Goal: Task Accomplishment & Management: Manage account settings

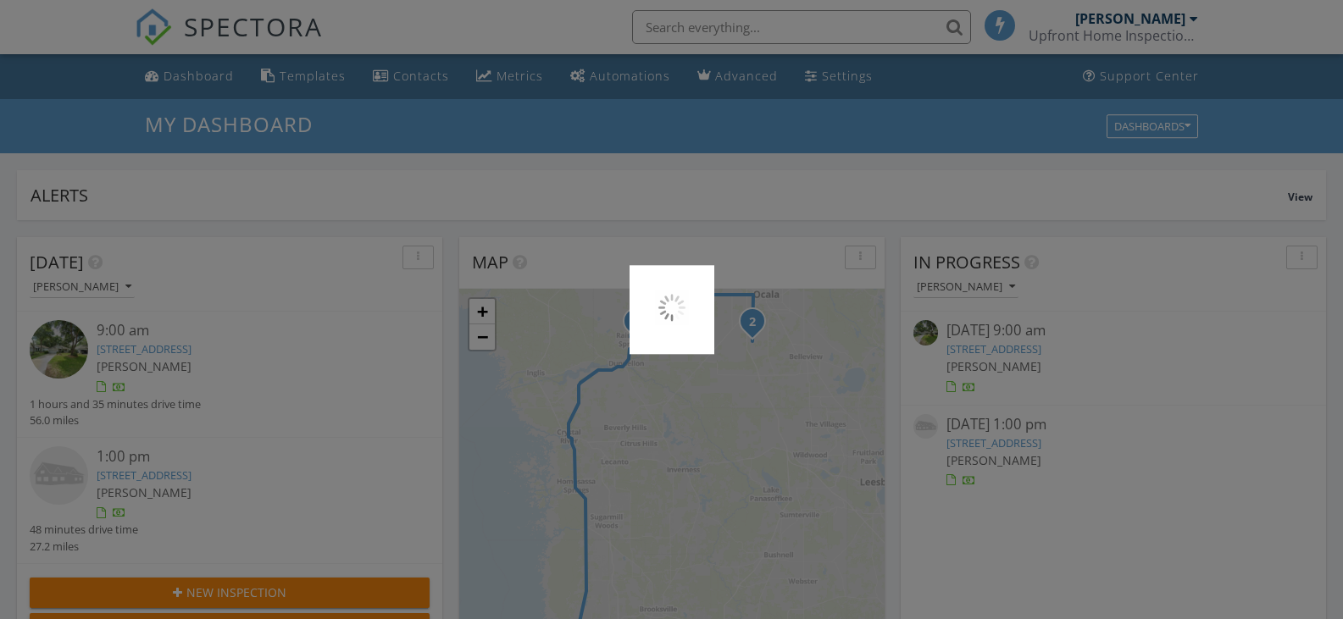
scroll to position [1568, 1369]
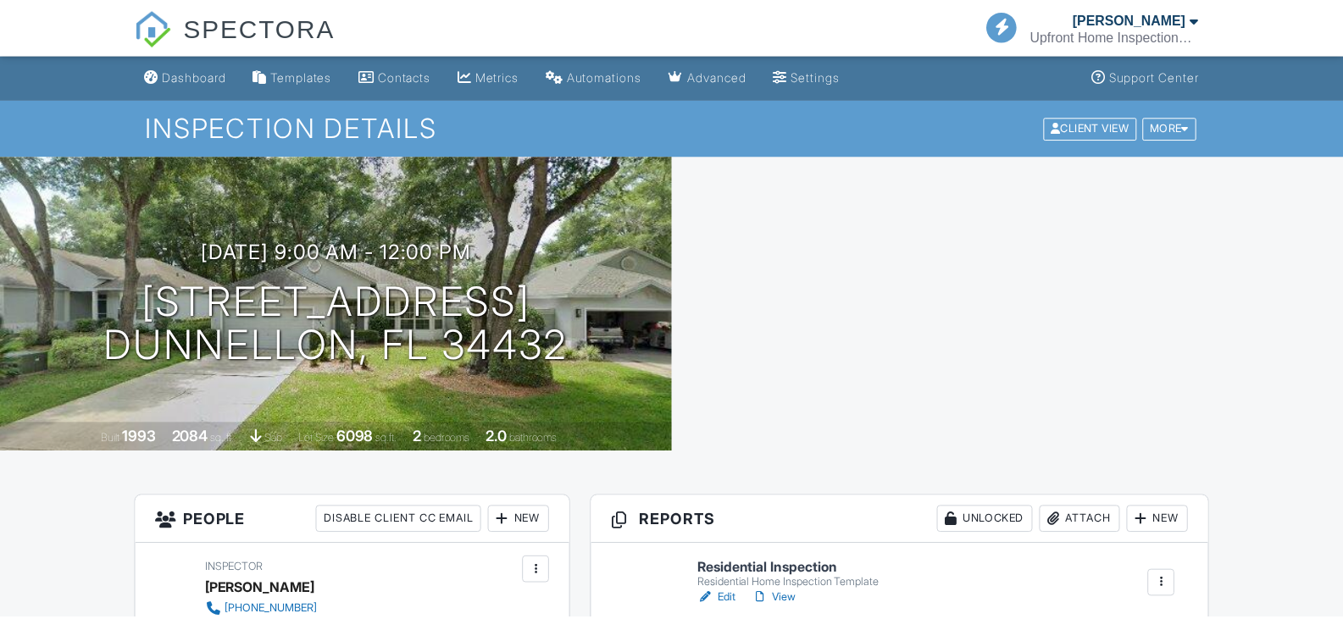
scroll to position [169, 0]
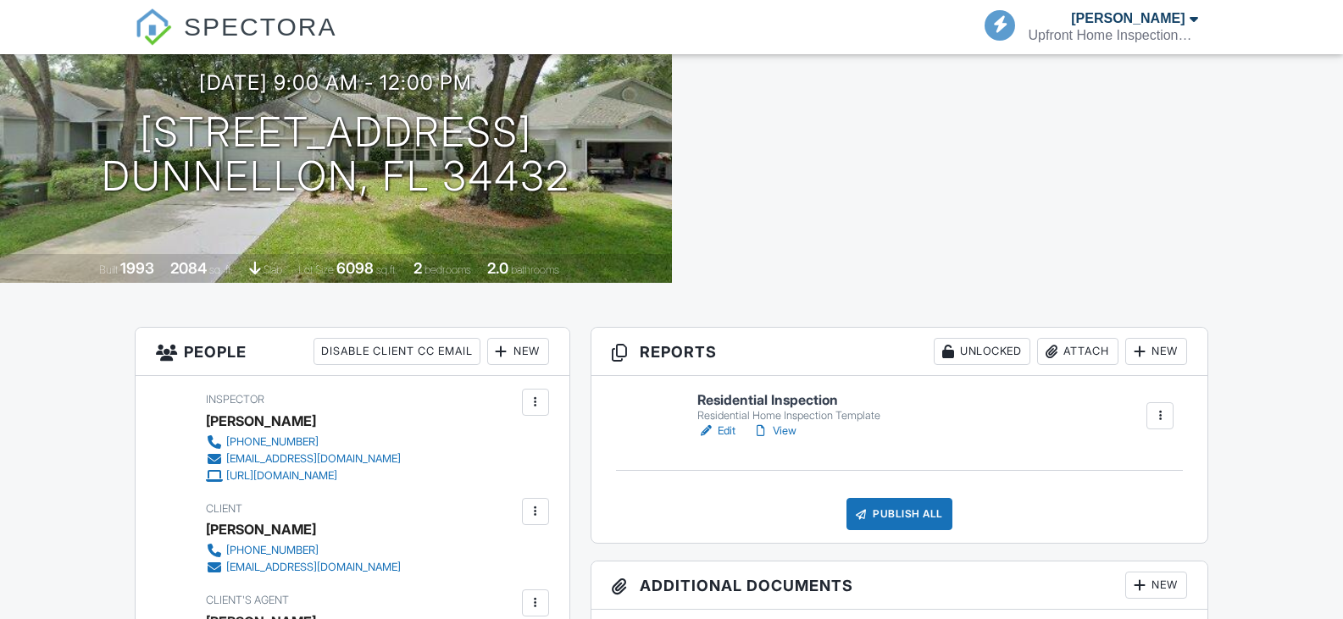
click at [721, 431] on link "Edit" at bounding box center [716, 431] width 38 height 17
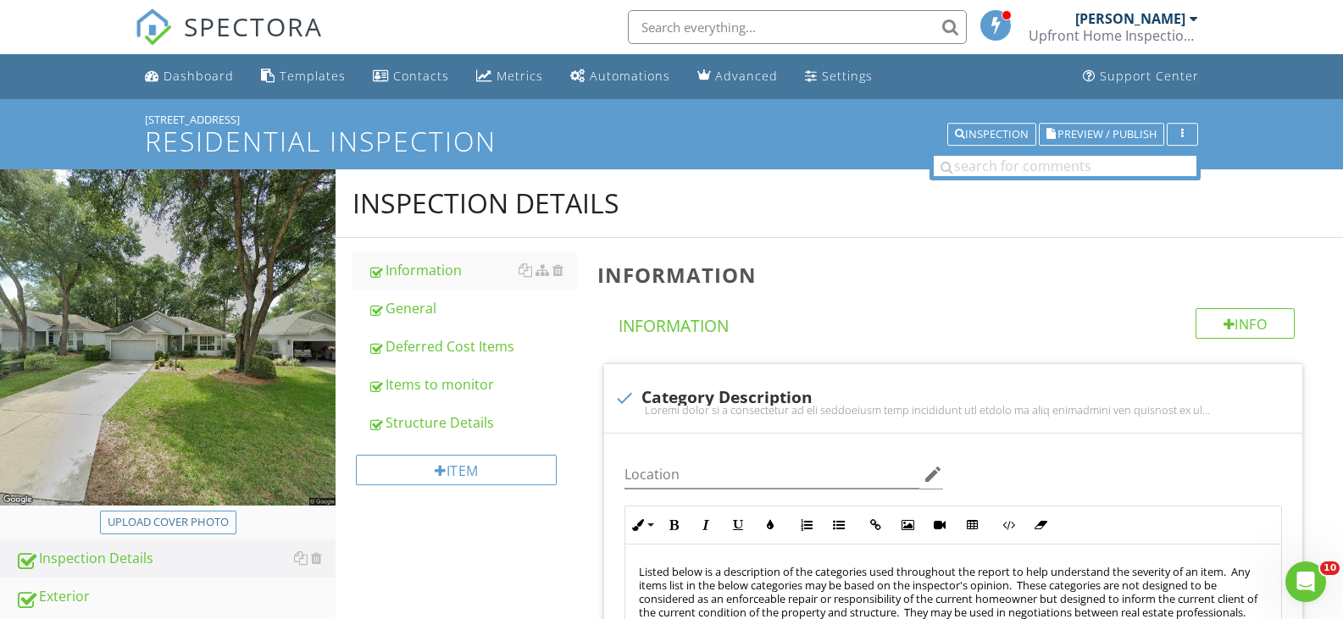
click at [185, 521] on div "Upload cover photo" at bounding box center [168, 522] width 121 height 17
type input "C:\fakepath\2025-7-27-2.jpg"
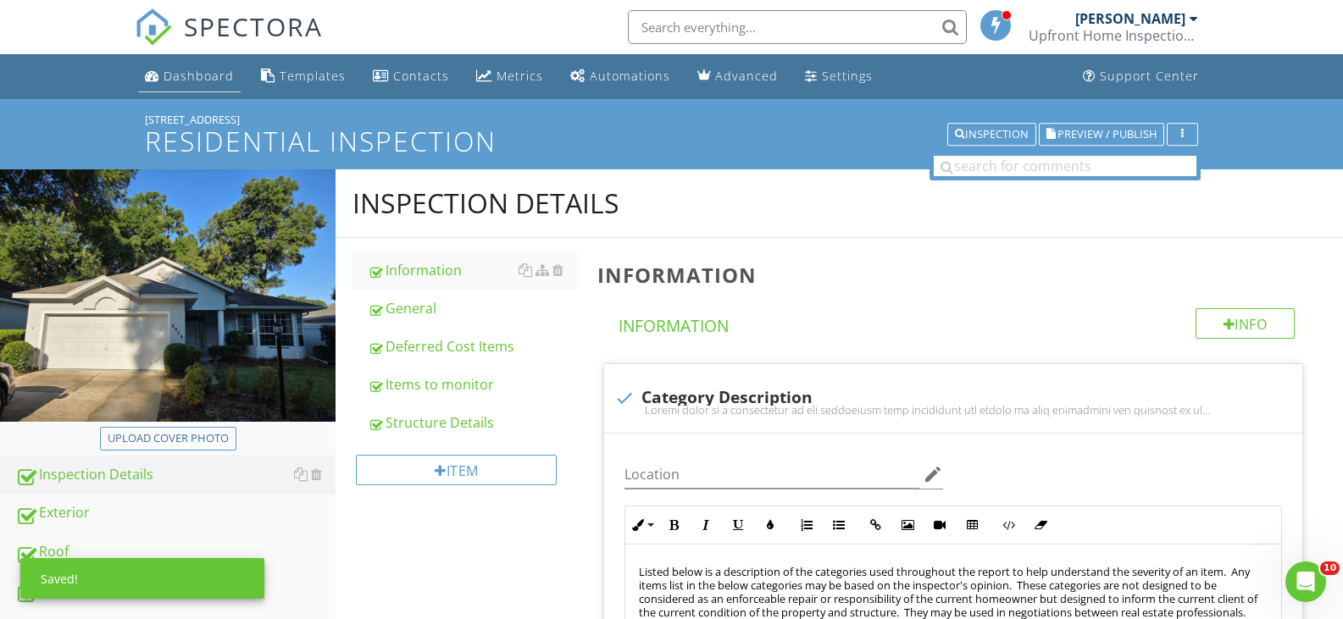
click at [192, 77] on div "Dashboard" at bounding box center [198, 76] width 70 height 16
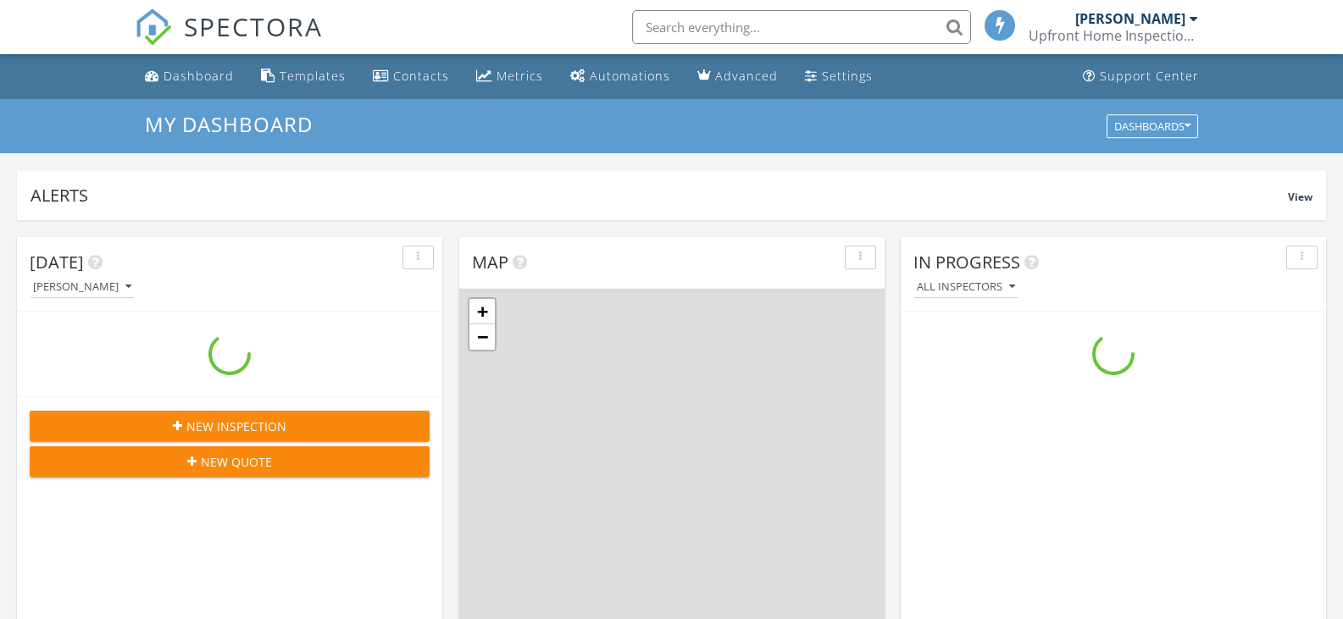
scroll to position [1568, 1369]
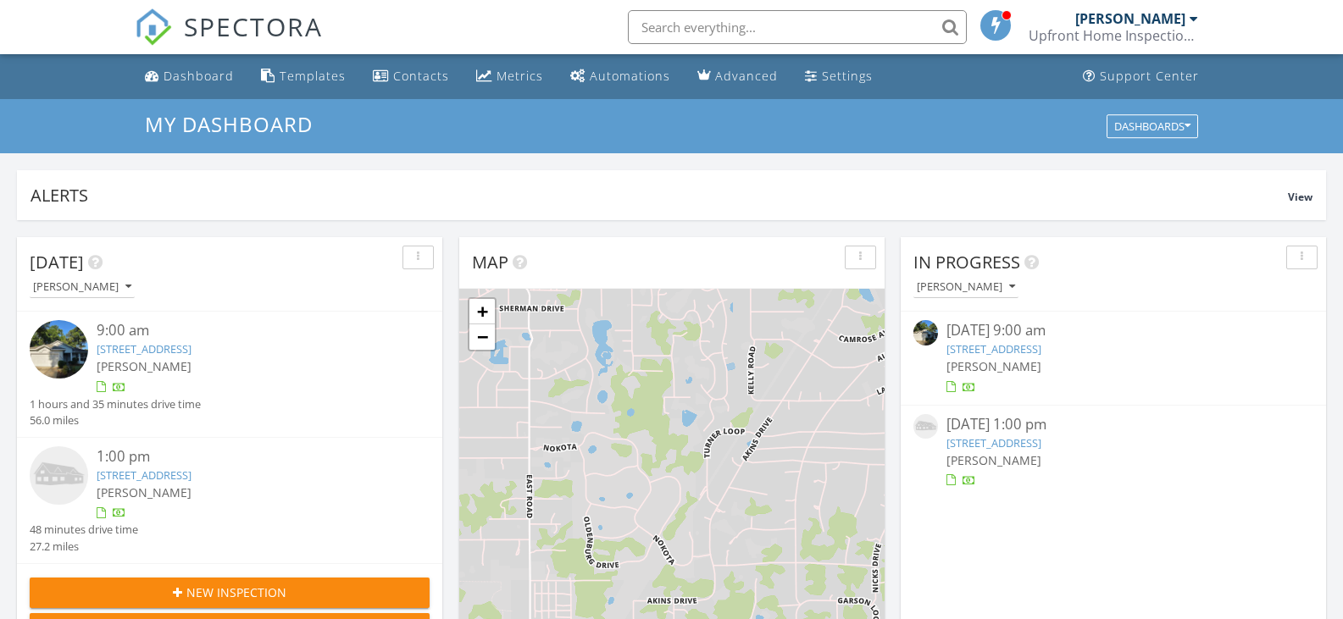
click at [145, 344] on link "8926 SW 192nd Court Rd, Dunnellon, FL 34432" at bounding box center [144, 348] width 95 height 15
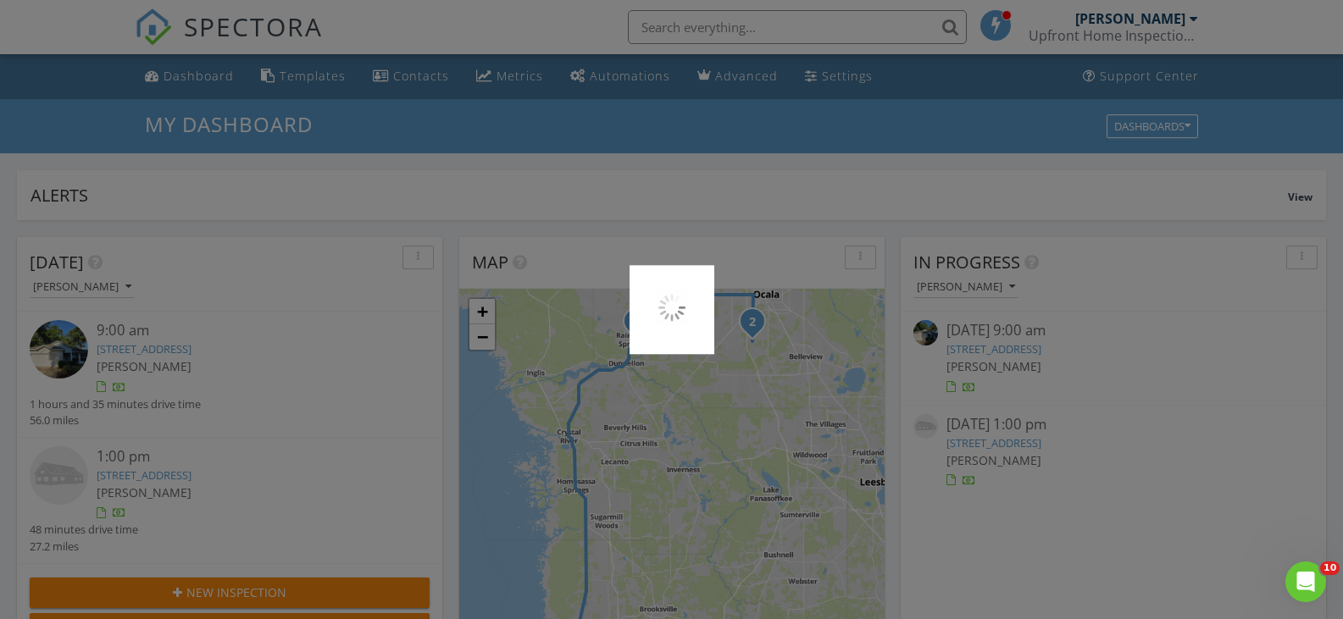
scroll to position [0, 0]
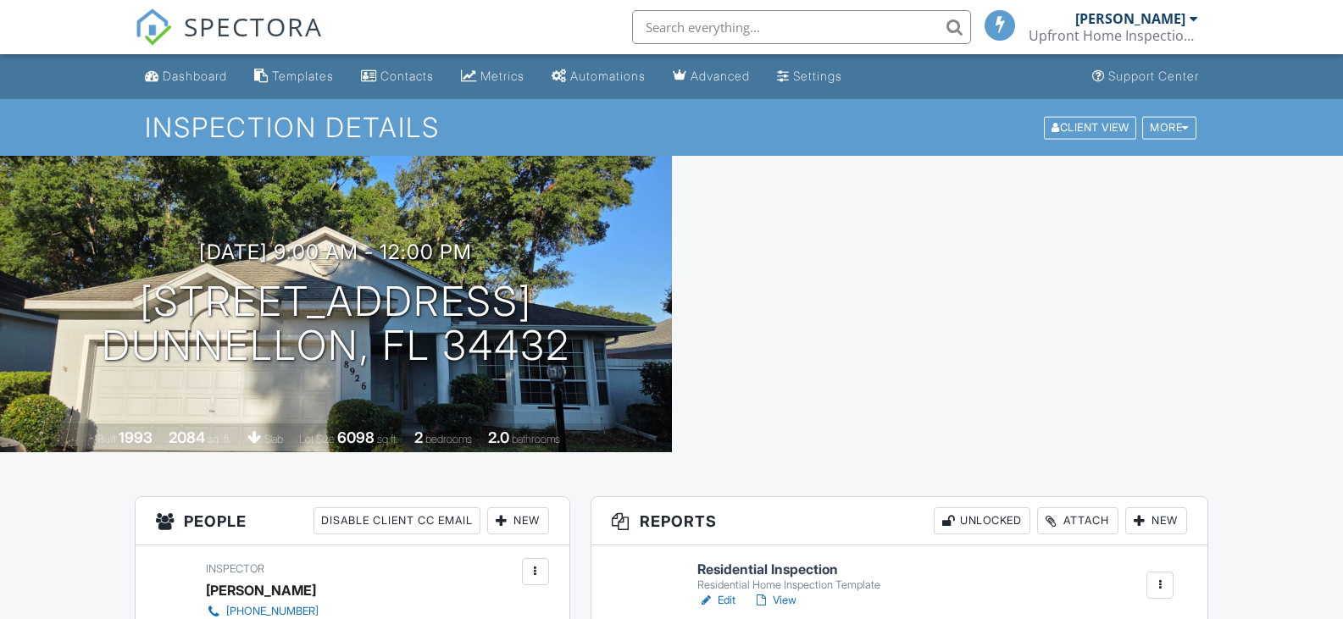
click at [1070, 351] on div at bounding box center [1008, 304] width 672 height 296
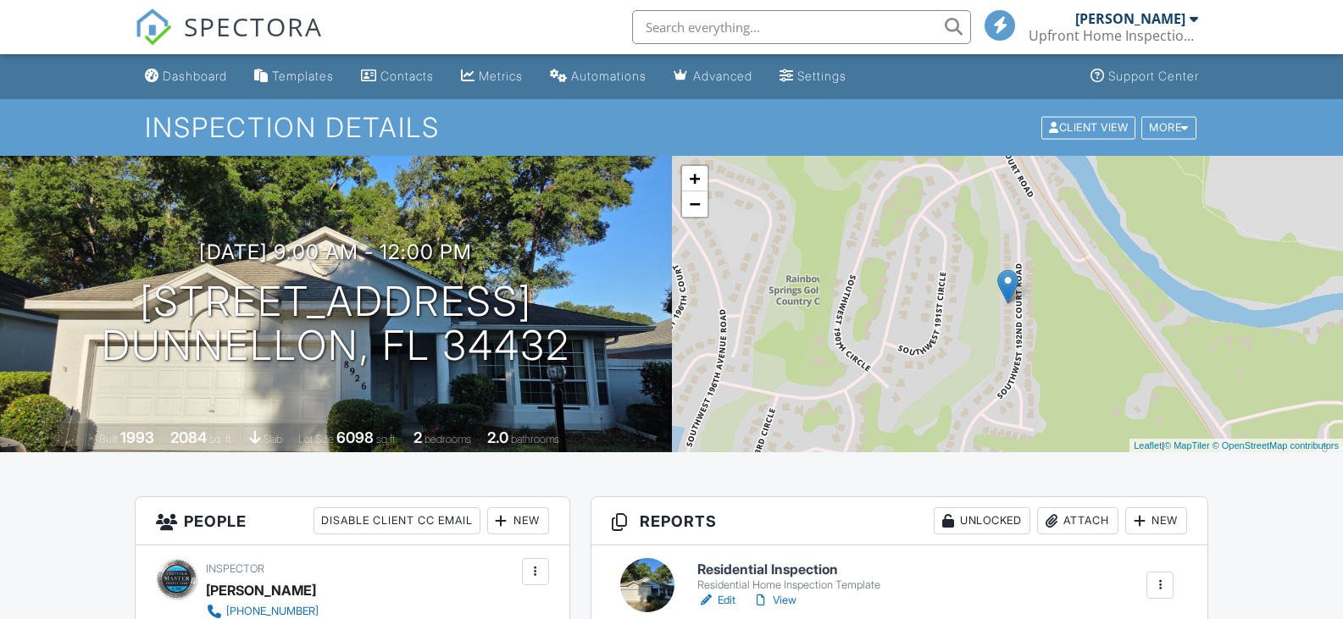
click at [1080, 507] on div "Attach" at bounding box center [1077, 520] width 81 height 27
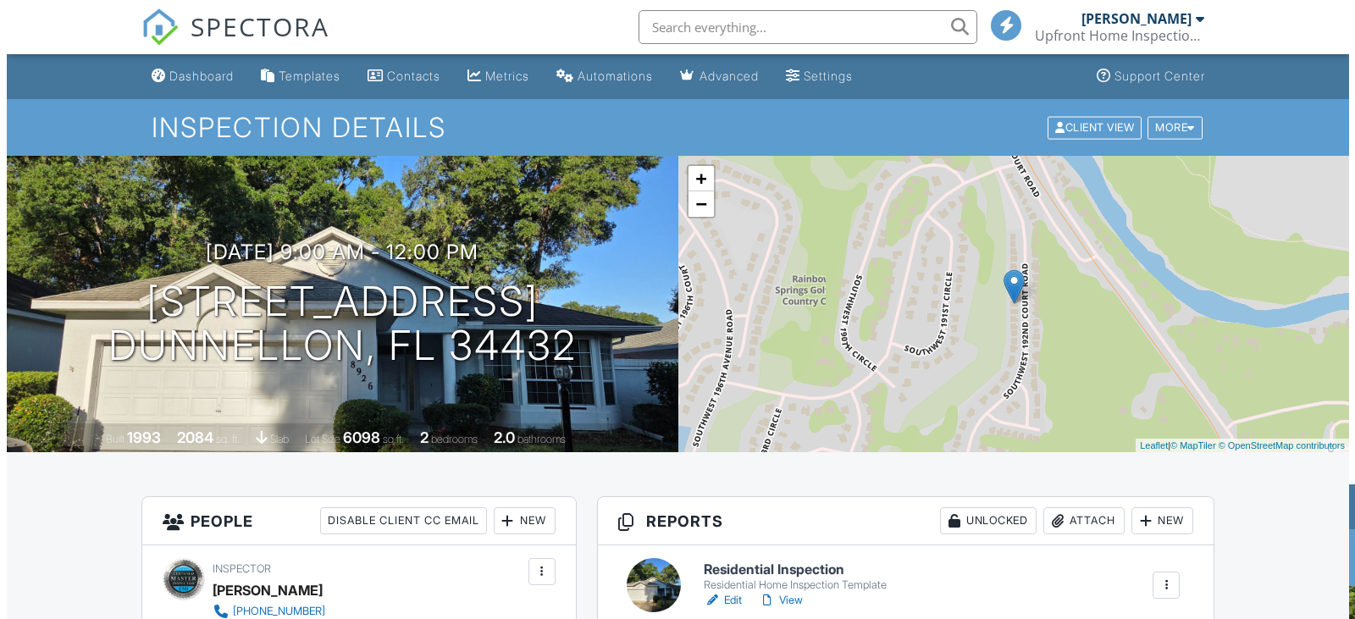
scroll to position [169, 0]
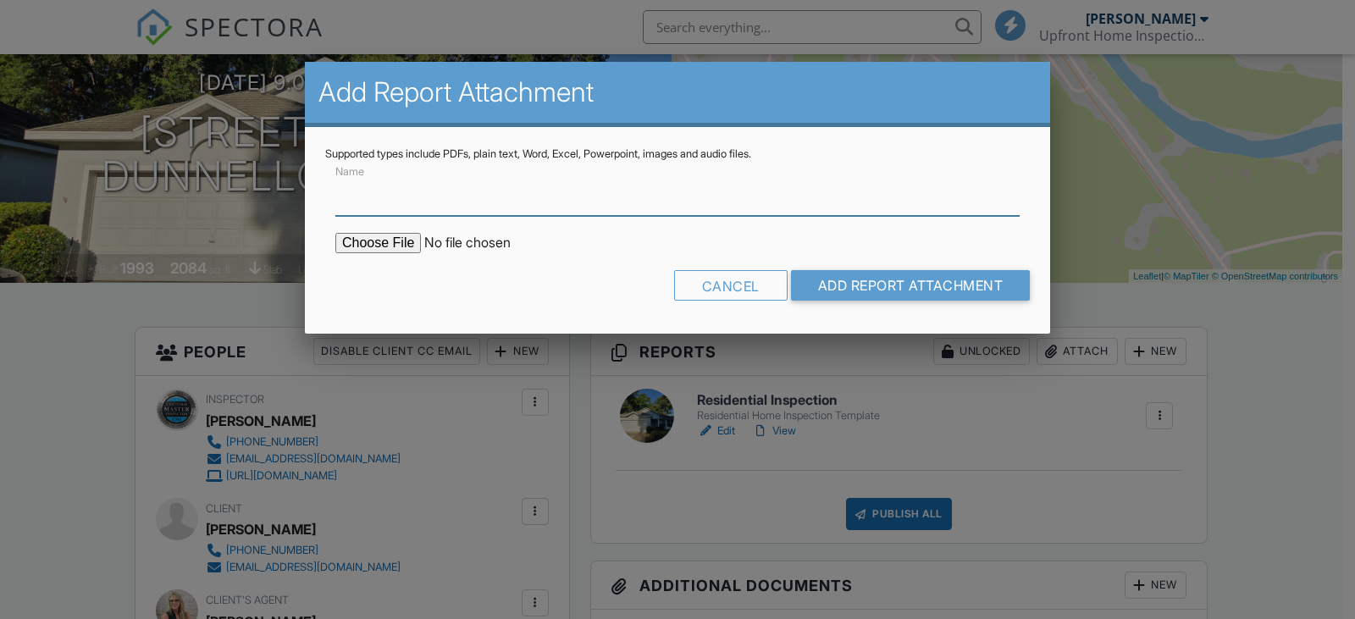
click at [361, 200] on input "Name" at bounding box center [677, 196] width 684 height 42
type input "Wind Mitigation"
click at [396, 244] on input "file" at bounding box center [479, 243] width 288 height 20
type input "C:\fakepath\UHI Wind Mitigation- WAYNE DeMEYERE.pdf"
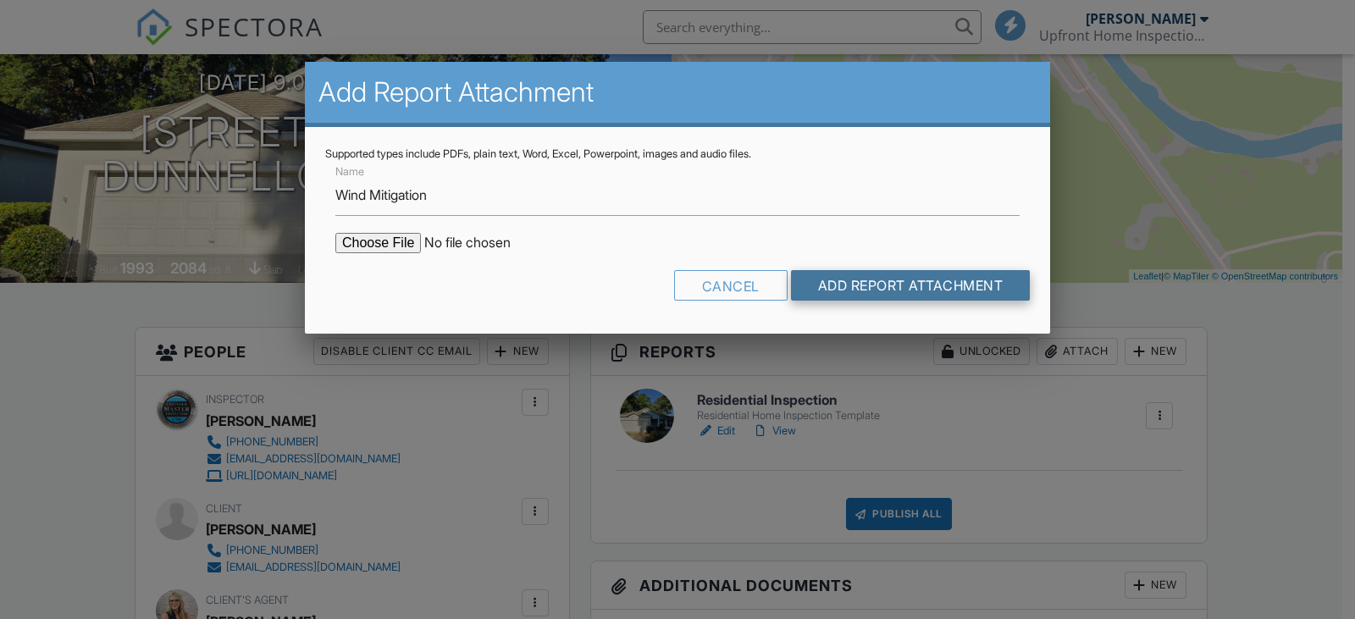
click at [907, 286] on input "Add Report Attachment" at bounding box center [911, 285] width 240 height 30
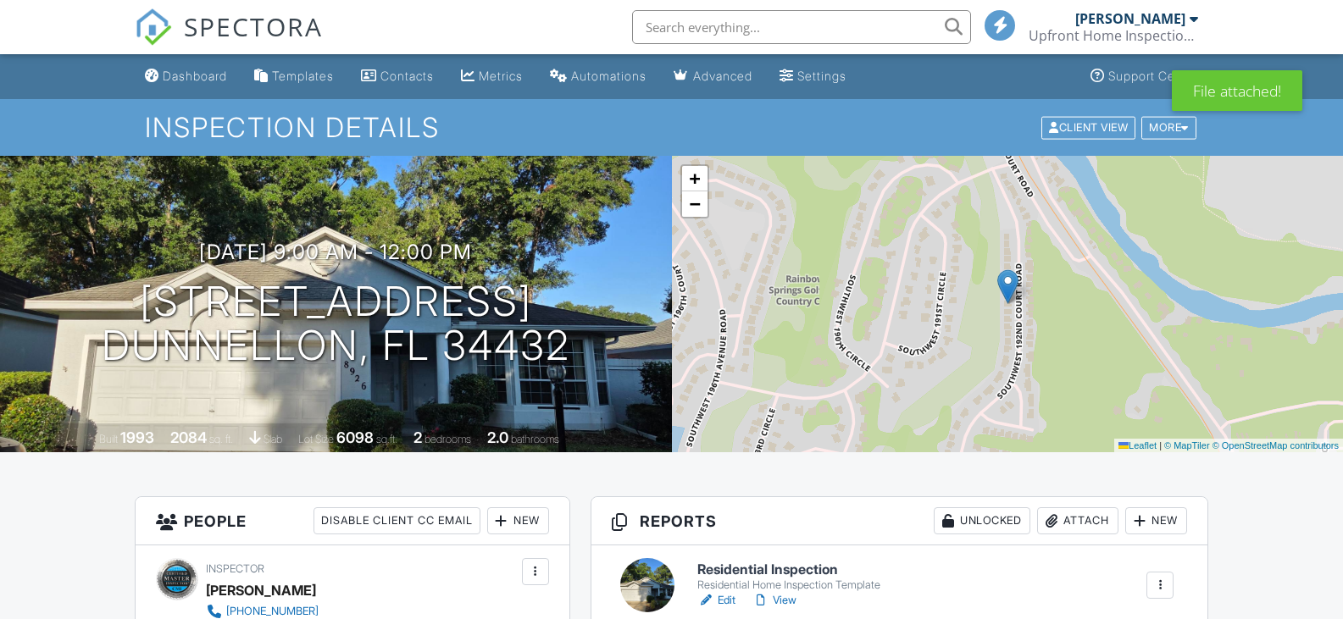
scroll to position [1271, 0]
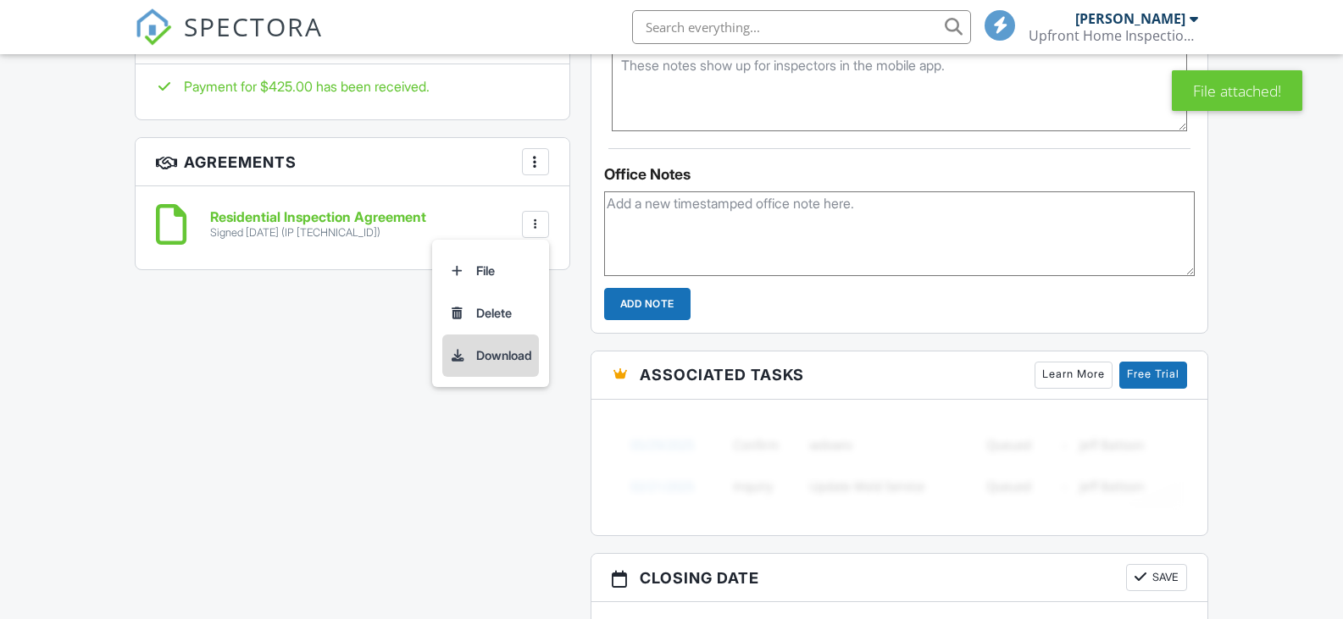
click at [516, 352] on li "Download" at bounding box center [490, 356] width 97 height 42
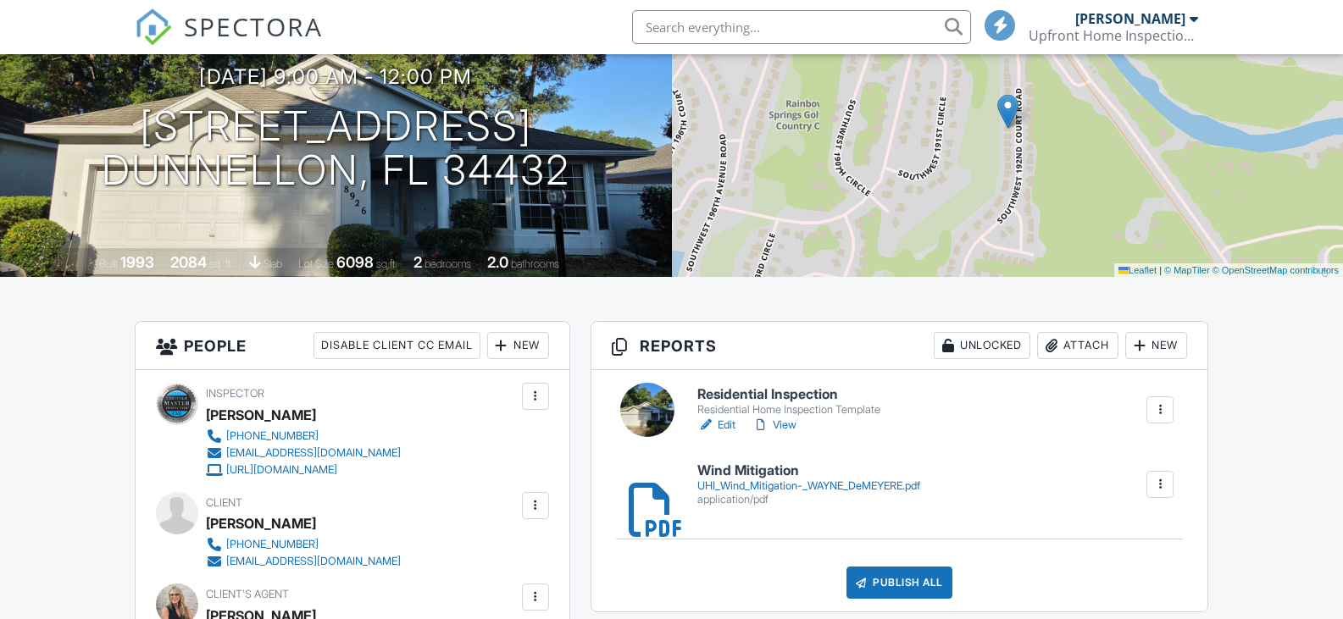
scroll to position [254, 0]
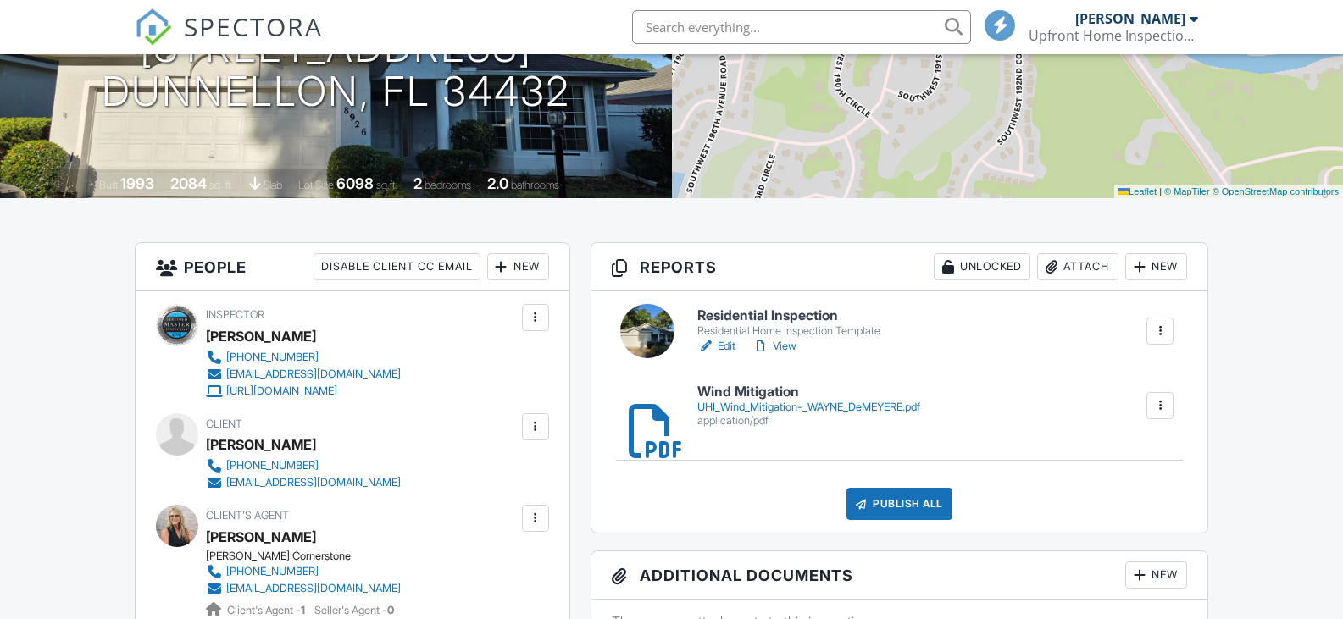
drag, startPoint x: 801, startPoint y: 365, endPoint x: 777, endPoint y: 359, distance: 24.4
click at [767, 359] on div "Residential Inspection Residential Home Inspection Template Edit View Quick Pub…" at bounding box center [899, 411] width 617 height 241
click at [792, 351] on link "View" at bounding box center [774, 346] width 44 height 17
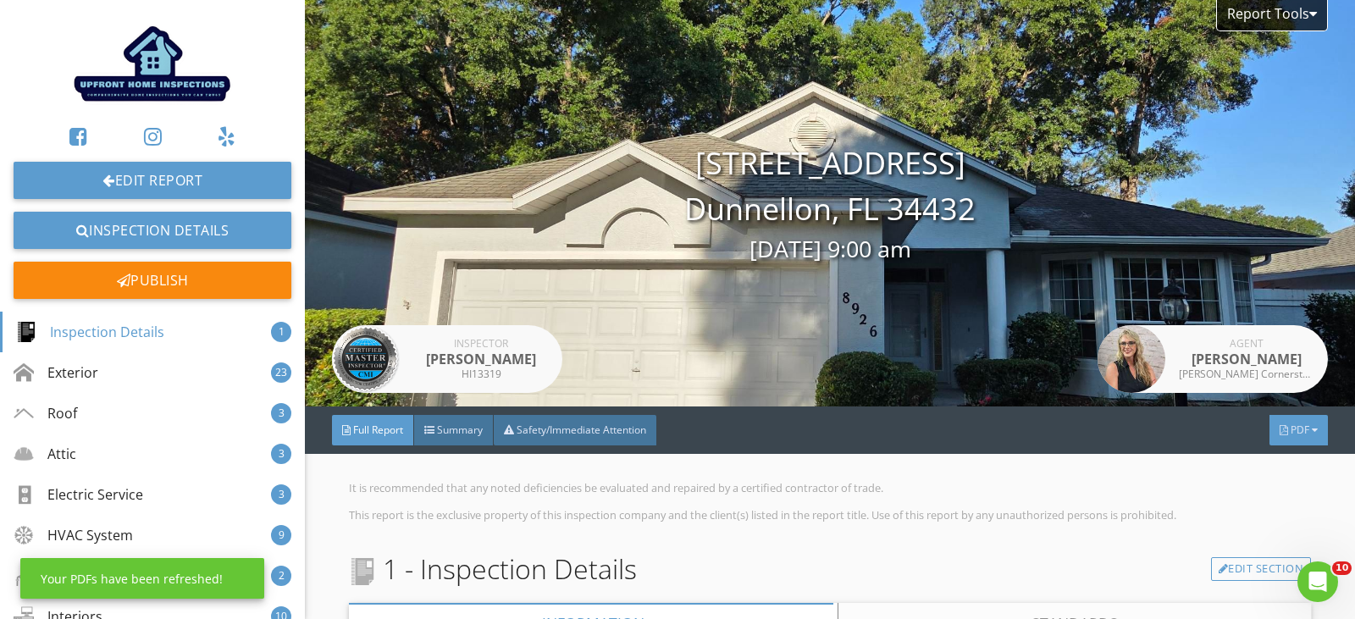
click at [1277, 422] on div "PDF" at bounding box center [1299, 430] width 58 height 30
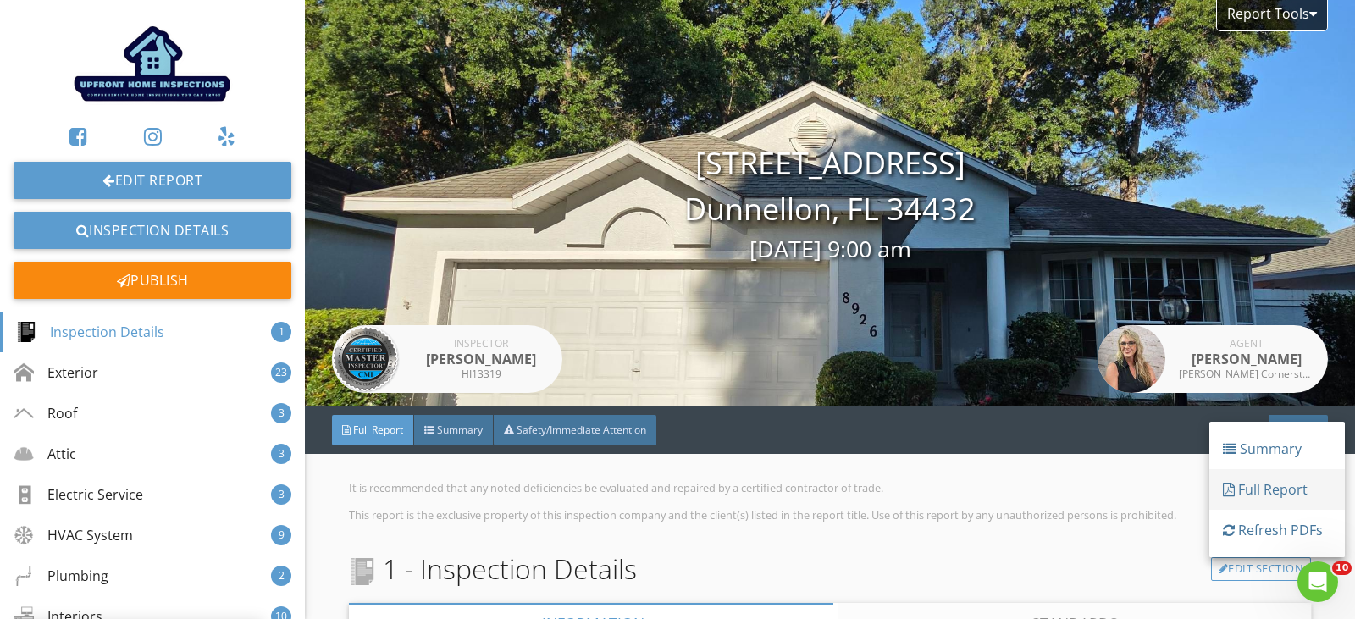
click at [1273, 493] on div "Full Report" at bounding box center [1277, 489] width 108 height 20
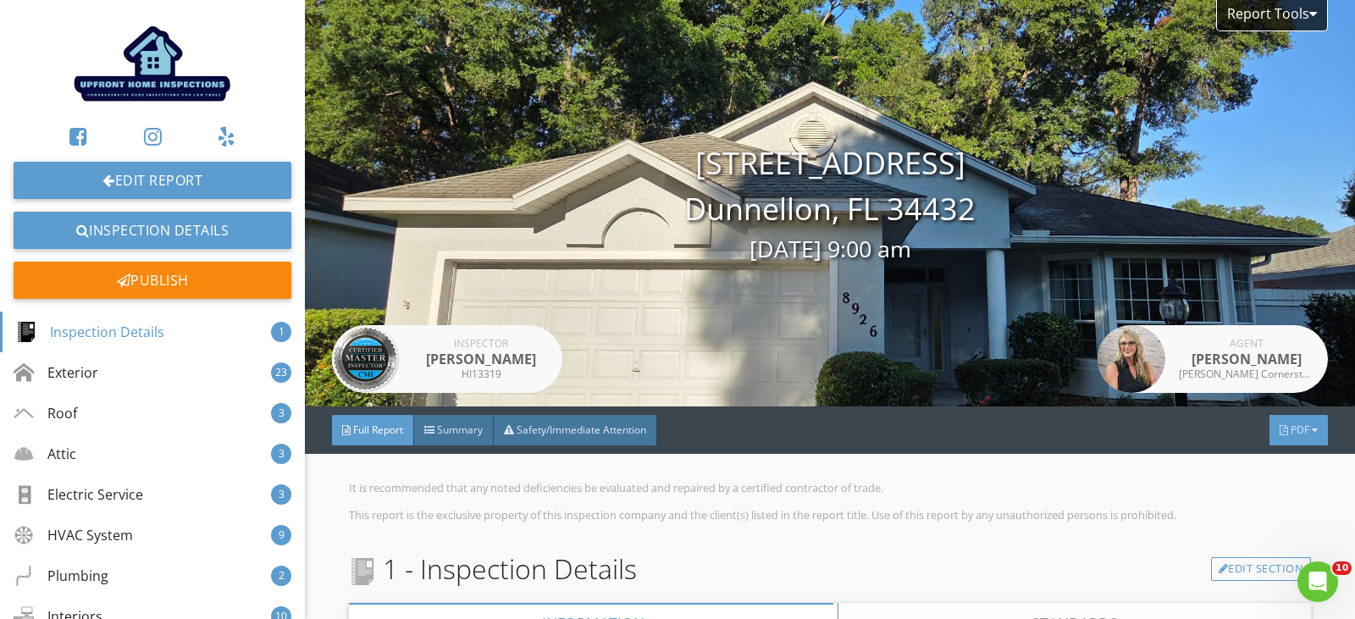
click at [1294, 429] on span "PDF" at bounding box center [1300, 430] width 19 height 14
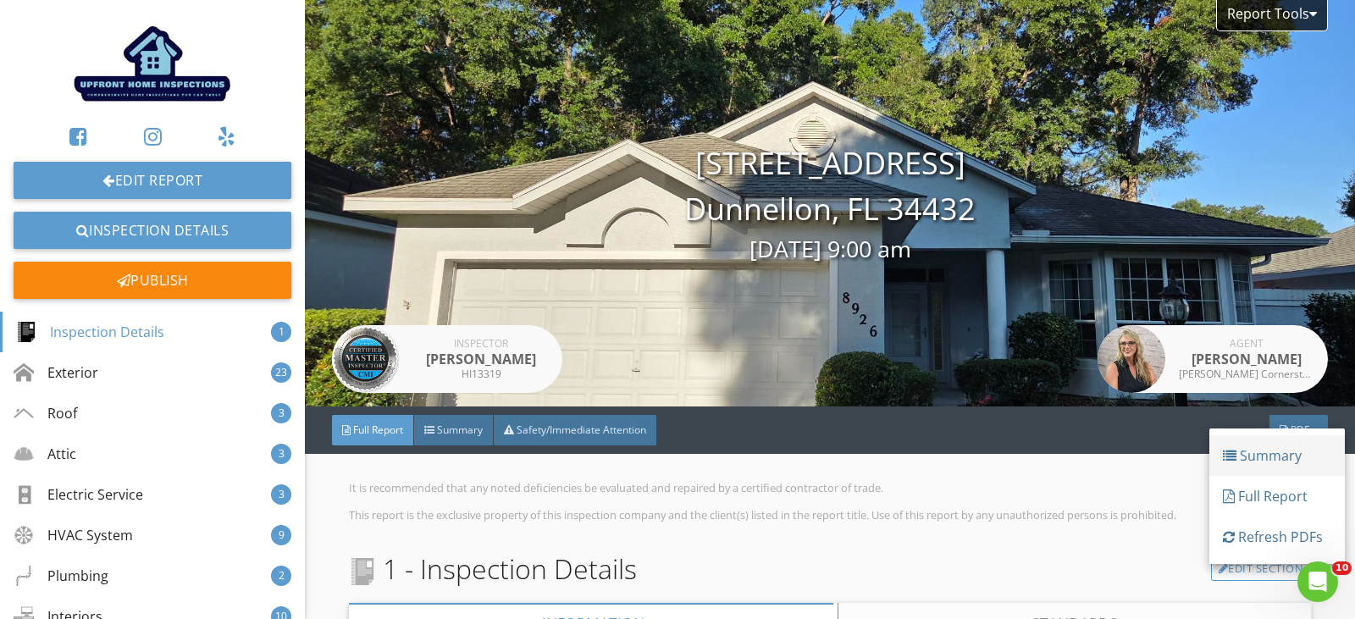
click at [1283, 452] on div "Summary" at bounding box center [1277, 456] width 108 height 20
click at [140, 107] on img at bounding box center [152, 62] width 163 height 97
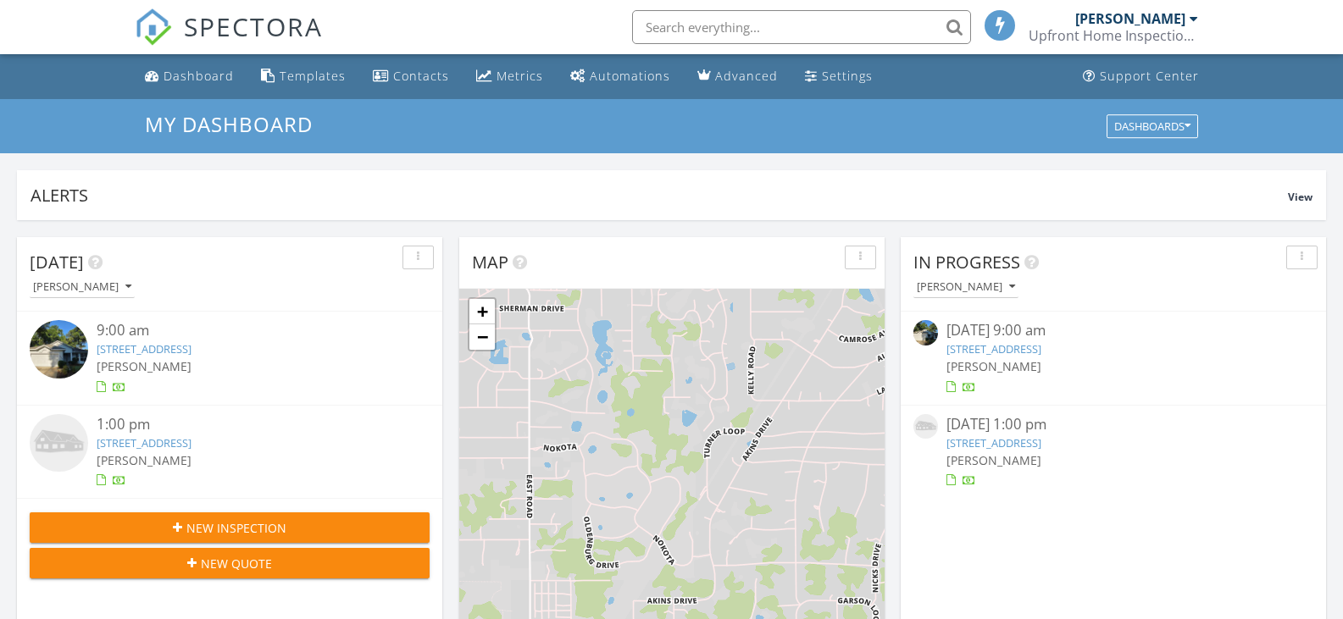
click at [191, 346] on link "[STREET_ADDRESS]" at bounding box center [144, 348] width 95 height 15
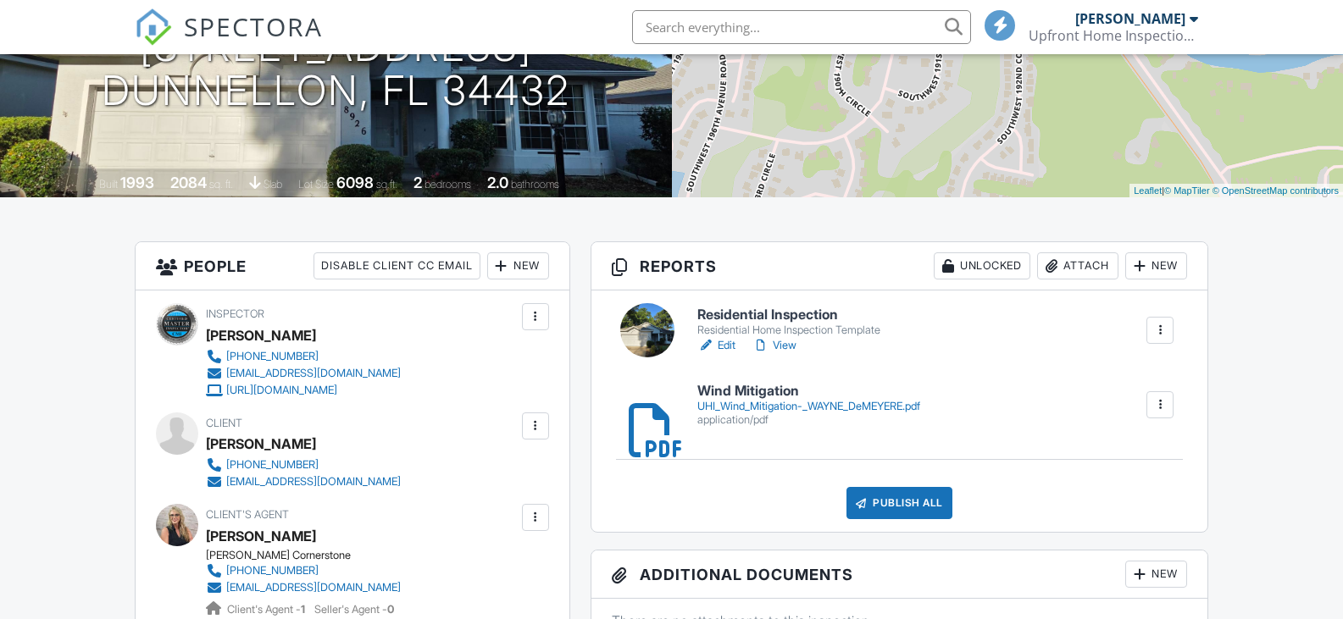
click at [903, 503] on div "Publish All" at bounding box center [899, 503] width 106 height 32
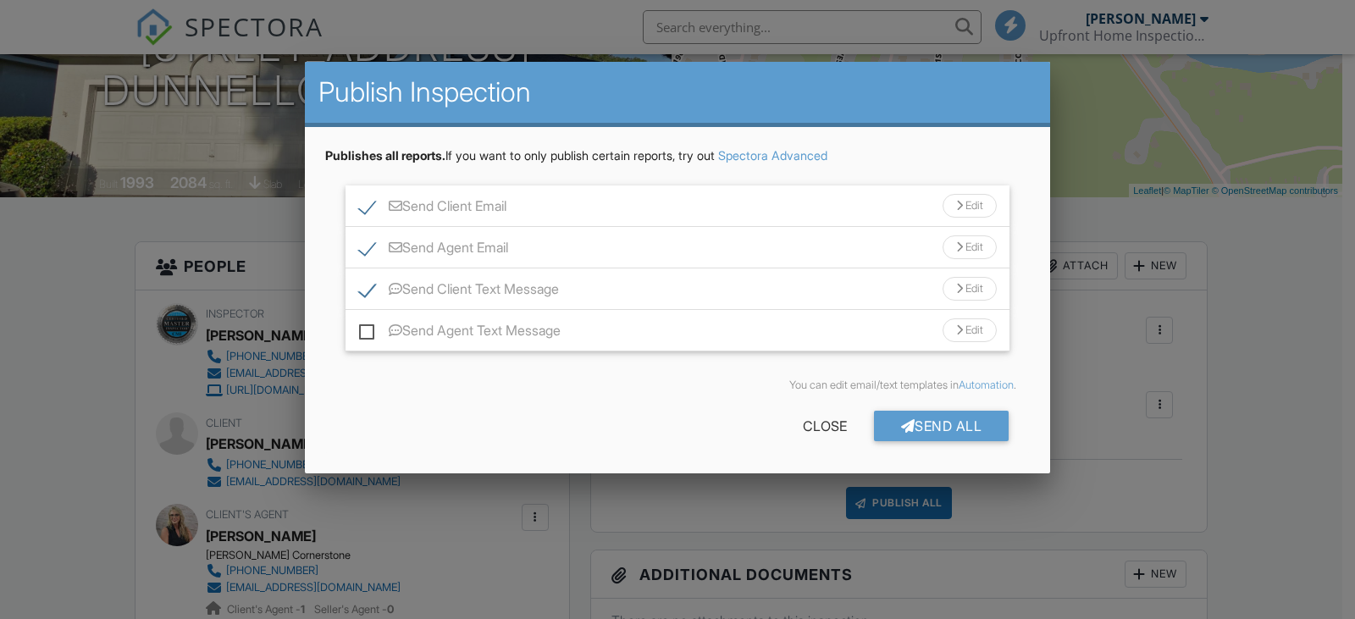
click at [936, 429] on div "Send All" at bounding box center [942, 426] width 136 height 30
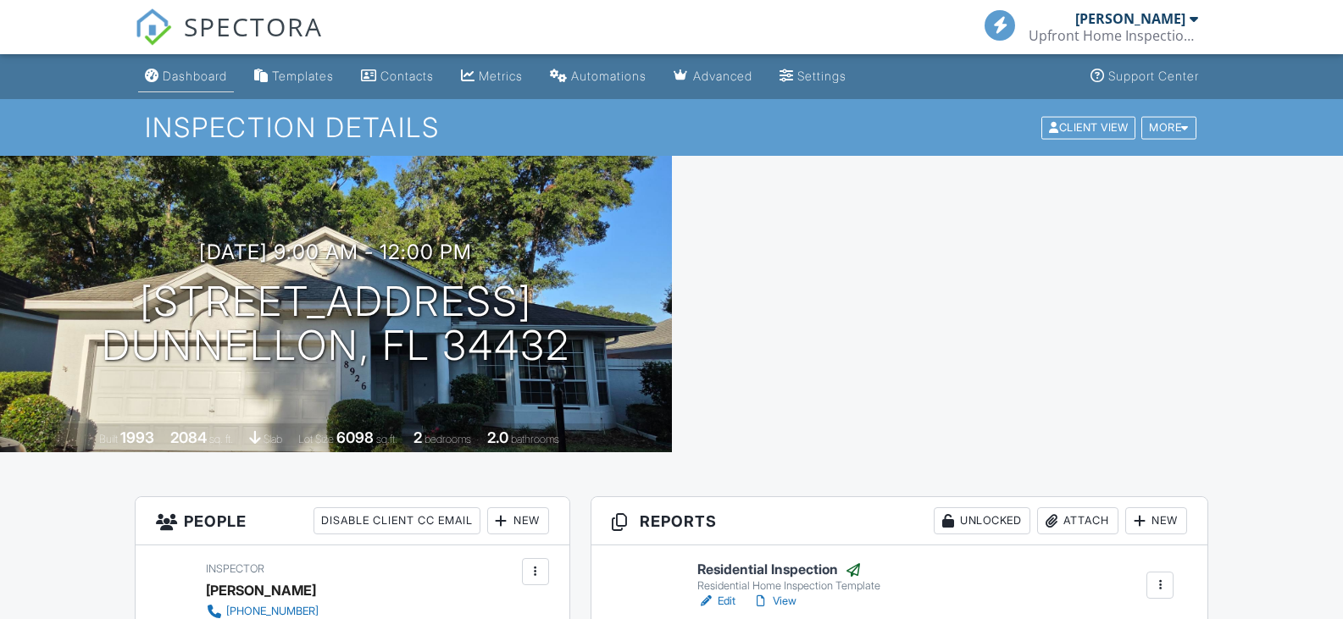
click at [206, 99] on div "Inspection Details Client View More Property Details Reschedule Reorder / Copy …" at bounding box center [671, 127] width 1343 height 57
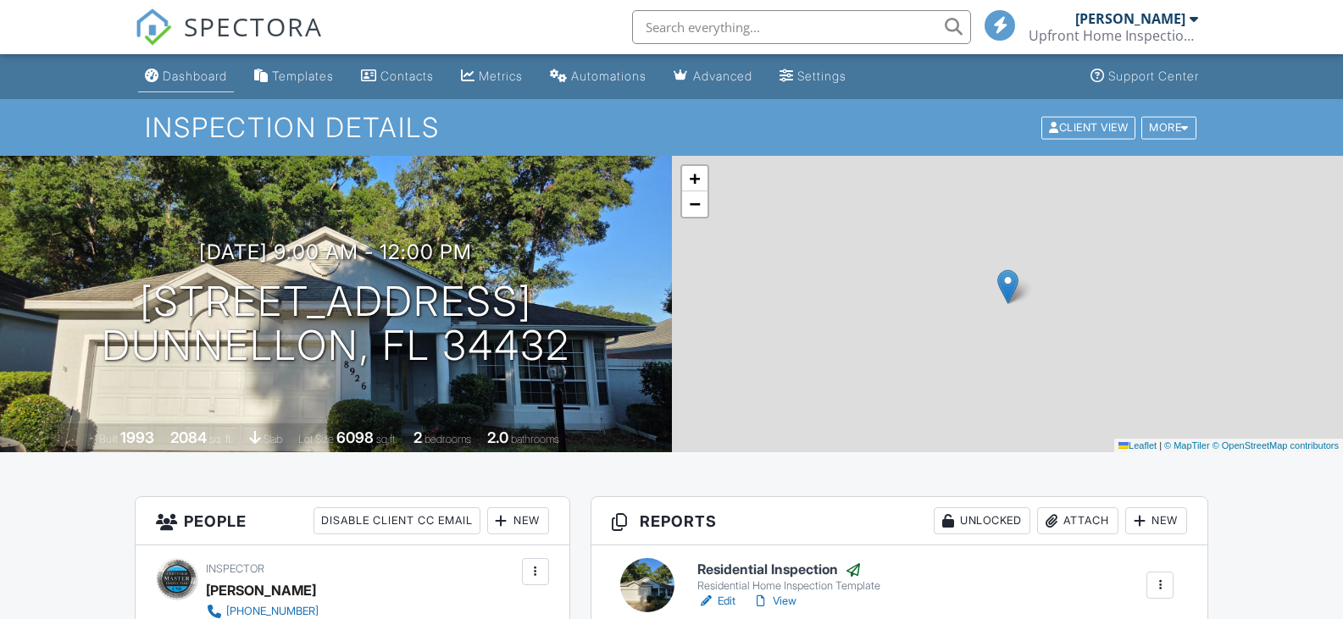
click at [210, 75] on div "Dashboard" at bounding box center [195, 76] width 64 height 14
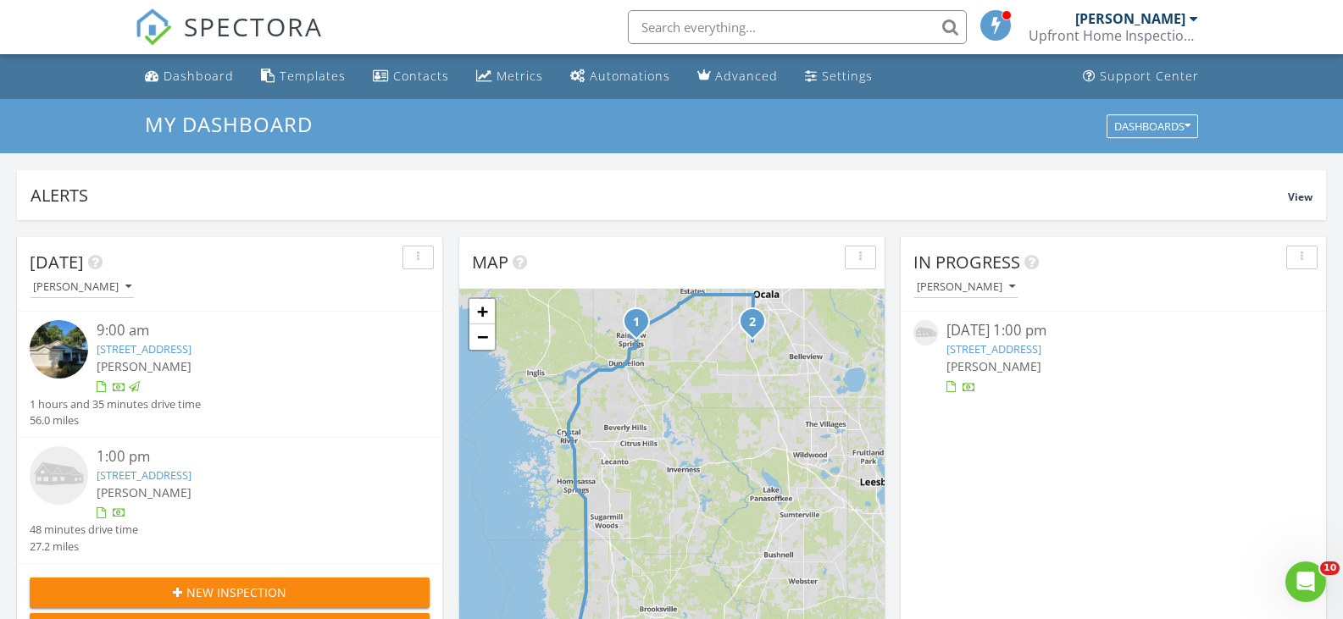
click at [191, 473] on link "8880 SW 27th Ave, Unit A-57, Ocala, FL 34476" at bounding box center [144, 475] width 95 height 15
